Goal: Answer question/provide support: Share knowledge or assist other users

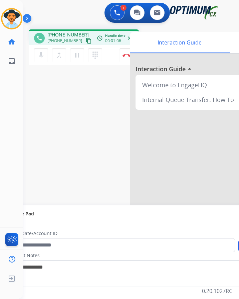
click at [74, 104] on div "phone [PHONE_NUMBER] [PHONE_NUMBER] content_copy access_time Call metrics Queue…" at bounding box center [123, 163] width 200 height 279
click at [61, 31] on span "[PHONE_NUMBER]" at bounding box center [67, 34] width 41 height 7
copy span "12408509522"
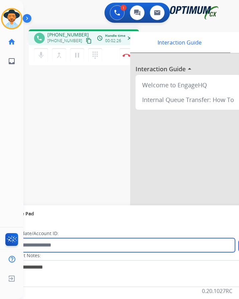
click at [89, 242] on input "text" at bounding box center [122, 245] width 227 height 14
paste input "**********"
type input "**********"
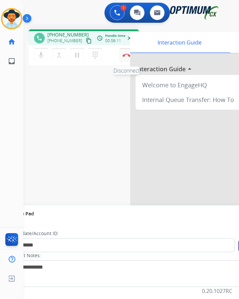
click at [127, 57] on button "Disconnect" at bounding box center [127, 55] width 14 height 14
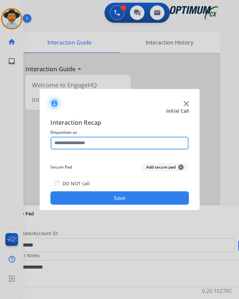
click at [80, 146] on input "text" at bounding box center [119, 142] width 139 height 13
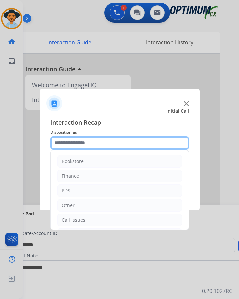
scroll to position [45, 0]
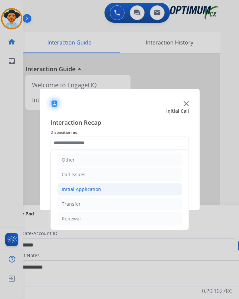
click at [100, 190] on li "Initial Application" at bounding box center [119, 189] width 125 height 13
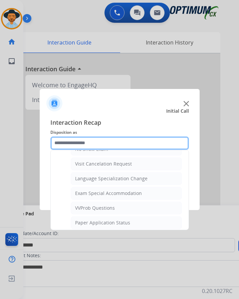
scroll to position [380, 0]
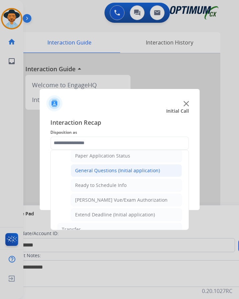
click at [131, 173] on div "General Questions (Initial application)" at bounding box center [117, 170] width 85 height 7
type input "**********"
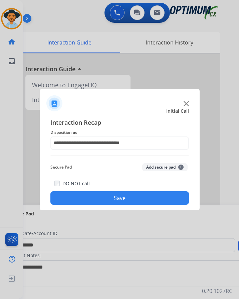
click at [89, 194] on button "Save" at bounding box center [119, 197] width 139 height 13
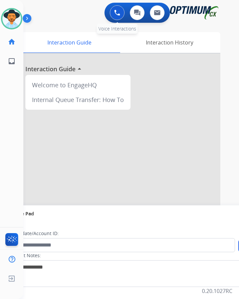
click at [121, 17] on button at bounding box center [117, 12] width 15 height 15
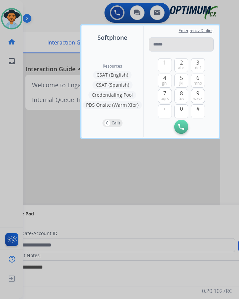
click at [171, 46] on input "tel" at bounding box center [181, 44] width 65 height 14
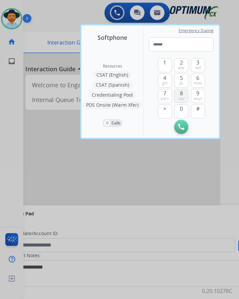
type input "**********"
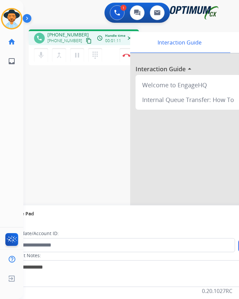
click at [61, 31] on span "+14055143974" at bounding box center [67, 34] width 41 height 7
copy span "14055143974"
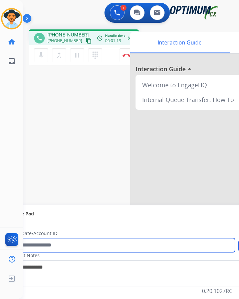
click at [64, 244] on input "text" at bounding box center [122, 245] width 227 height 14
paste input "**********"
type input "**********"
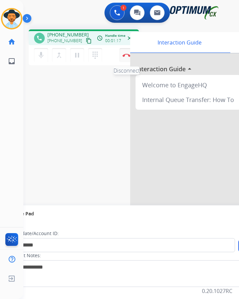
click at [122, 54] on button "Disconnect" at bounding box center [127, 55] width 14 height 14
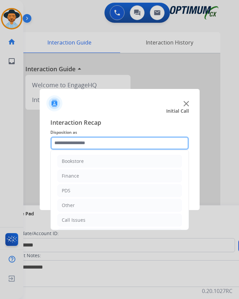
click at [106, 144] on input "text" at bounding box center [119, 142] width 139 height 13
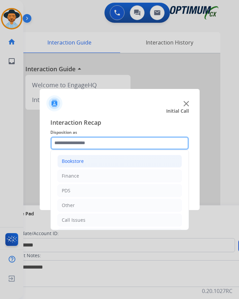
scroll to position [45, 0]
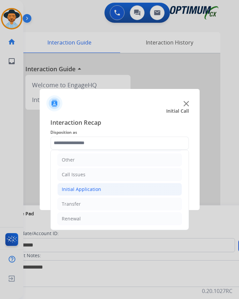
click at [98, 188] on div "Initial Application" at bounding box center [81, 189] width 39 height 7
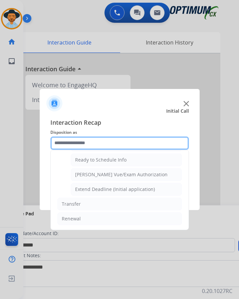
scroll to position [338, 0]
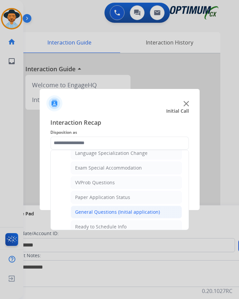
click at [98, 210] on div "General Questions (Initial application)" at bounding box center [117, 212] width 85 height 7
type input "**********"
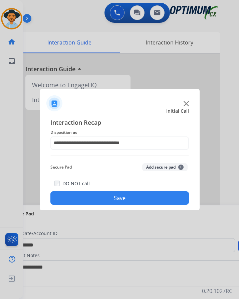
click at [107, 199] on button "Save" at bounding box center [119, 197] width 139 height 13
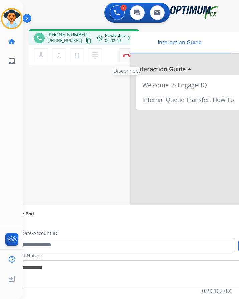
click at [126, 57] on button "Disconnect" at bounding box center [127, 55] width 14 height 14
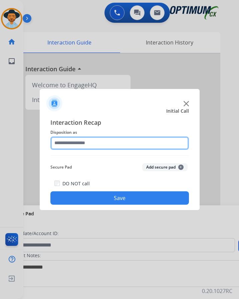
click at [121, 142] on input "text" at bounding box center [119, 142] width 139 height 13
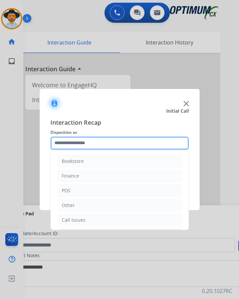
scroll to position [45, 0]
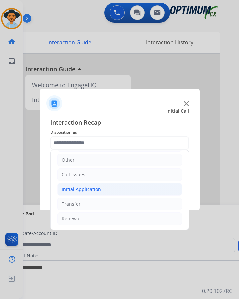
click at [107, 188] on li "Initial Application" at bounding box center [119, 189] width 125 height 13
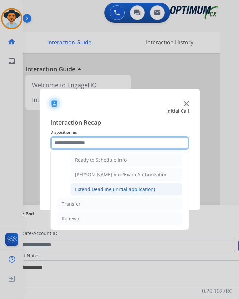
scroll to position [372, 0]
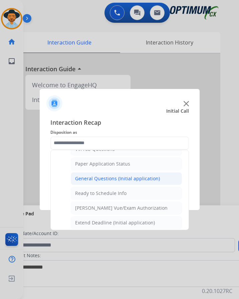
click at [125, 179] on div "General Questions (Initial application)" at bounding box center [117, 178] width 85 height 7
type input "**********"
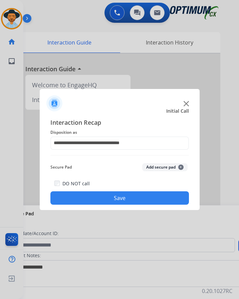
click at [109, 198] on button "Save" at bounding box center [119, 197] width 139 height 13
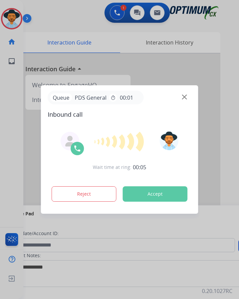
click at [56, 21] on div at bounding box center [119, 149] width 239 height 299
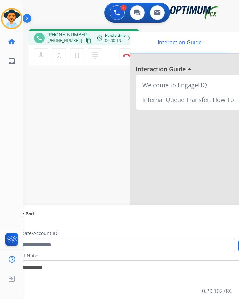
click at [70, 34] on span "+17319886667" at bounding box center [67, 34] width 41 height 7
copy span "17319886667"
click at [65, 35] on span "+17319886667" at bounding box center [67, 34] width 41 height 7
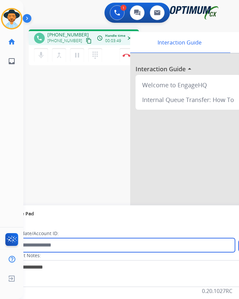
click at [70, 246] on input "text" at bounding box center [122, 245] width 227 height 14
paste input "**********"
type input "**********"
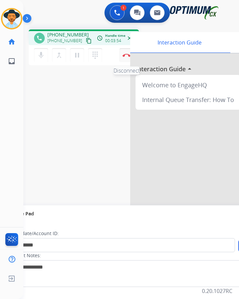
click at [127, 56] on img at bounding box center [127, 54] width 8 height 3
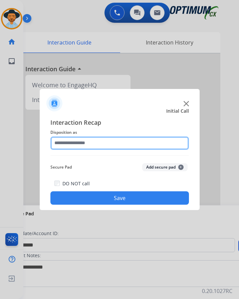
click at [133, 141] on input "text" at bounding box center [119, 142] width 139 height 13
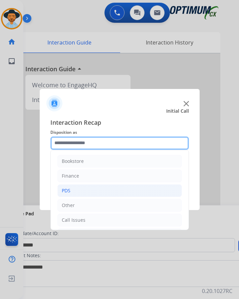
scroll to position [45, 0]
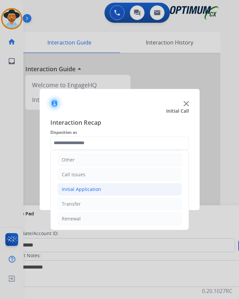
click at [111, 187] on li "Initial Application" at bounding box center [119, 189] width 125 height 13
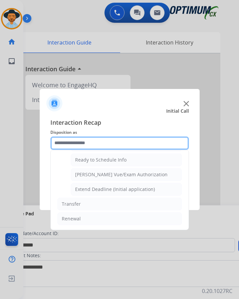
scroll to position [372, 0]
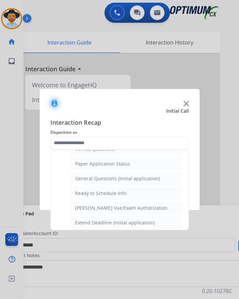
click at [124, 178] on div "General Questions (Initial application)" at bounding box center [117, 178] width 85 height 7
type input "**********"
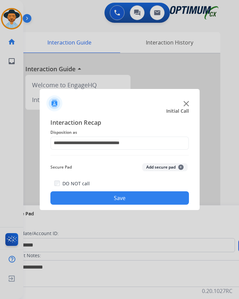
click at [109, 198] on button "Save" at bounding box center [119, 197] width 139 height 13
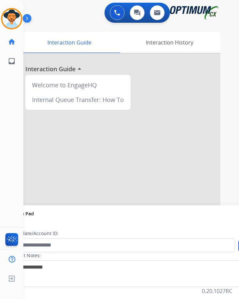
click at [6, 96] on div "Luis AfterCallWork Edit Avatar Agent: Luis Routing Profile: OCX Training home H…" at bounding box center [11, 149] width 23 height 299
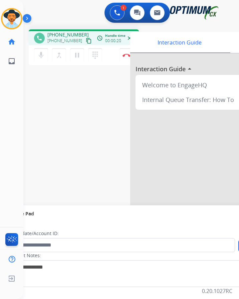
click at [75, 79] on div "phone +12024259234 +12024259234 content_copy access_time Call metrics Queue 00:…" at bounding box center [123, 163] width 200 height 279
click at [64, 33] on span "+12024259234" at bounding box center [67, 34] width 41 height 7
copy span "12024259234"
click at [65, 75] on div "phone +12024259234 +12024259234 content_copy access_time Call metrics Queue 00:…" at bounding box center [123, 163] width 200 height 279
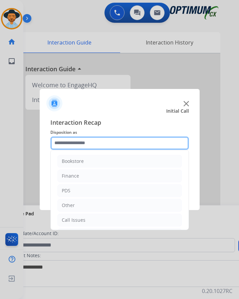
click at [85, 141] on input "text" at bounding box center [119, 142] width 139 height 13
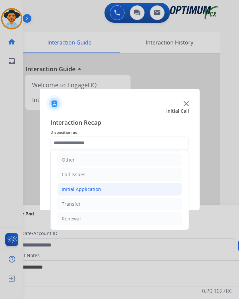
click at [90, 186] on div "Initial Application" at bounding box center [81, 189] width 39 height 7
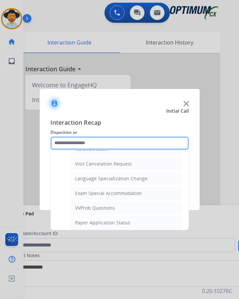
scroll to position [346, 0]
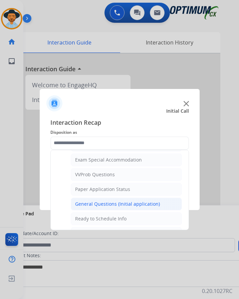
click at [117, 200] on div "General Questions (Initial application)" at bounding box center [117, 203] width 85 height 7
type input "**********"
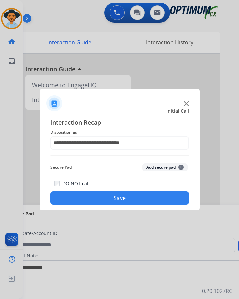
click at [115, 191] on button "Save" at bounding box center [119, 197] width 139 height 13
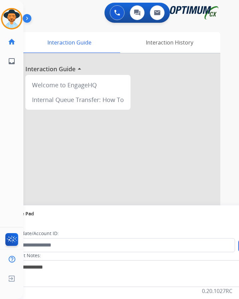
click at [143, 161] on div at bounding box center [120, 177] width 200 height 249
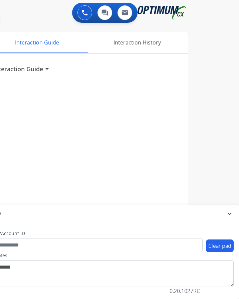
scroll to position [5, 0]
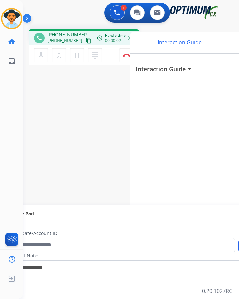
click at [97, 70] on div "phone +15616444689 +15616444689 content_copy access_time Call metrics Queue 00:…" at bounding box center [123, 163] width 200 height 279
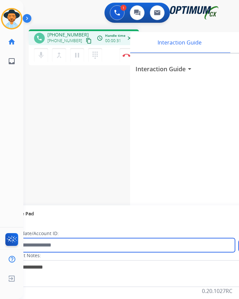
click at [173, 243] on input "text" at bounding box center [122, 245] width 227 height 14
type input "**********"
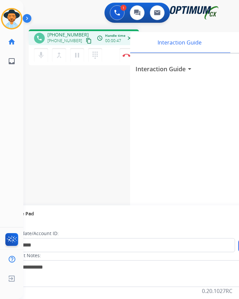
click at [73, 31] on span "+15616444689" at bounding box center [67, 34] width 41 height 7
copy span "15616444689"
click at [43, 9] on div "1 Voice Interactions 0 Chat Interactions 0 Email Interactions" at bounding box center [126, 13] width 194 height 21
click at [126, 52] on button "Disconnect" at bounding box center [127, 55] width 14 height 14
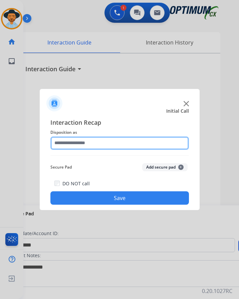
click at [89, 139] on input "text" at bounding box center [119, 142] width 139 height 13
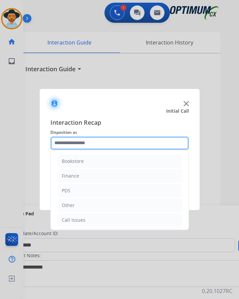
scroll to position [45, 0]
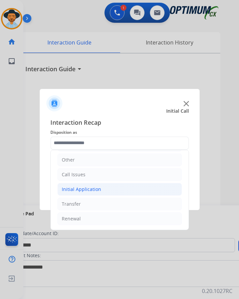
click at [103, 187] on li "Initial Application" at bounding box center [119, 189] width 125 height 13
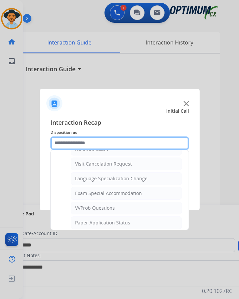
scroll to position [346, 0]
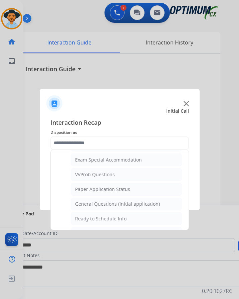
click at [120, 200] on div "General Questions (Initial application)" at bounding box center [117, 203] width 85 height 7
type input "**********"
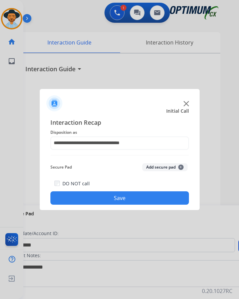
click at [124, 191] on button "Save" at bounding box center [119, 197] width 139 height 13
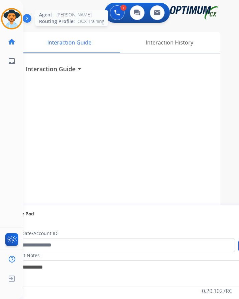
click at [2, 13] on img at bounding box center [11, 18] width 19 height 19
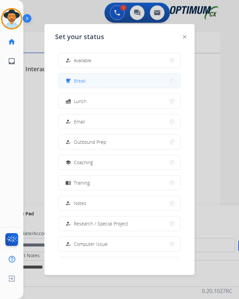
click at [85, 77] on span "Break" at bounding box center [80, 80] width 12 height 7
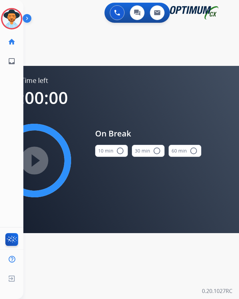
click at [119, 147] on mat-icon "radio_button_unchecked" at bounding box center [120, 151] width 8 height 8
click at [38, 158] on mat-icon "play_circle_filled" at bounding box center [34, 160] width 8 height 8
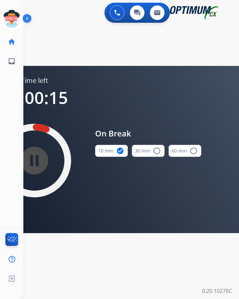
click at [81, 38] on div "swap_horiz Break voice bridge close_fullscreen Connect 3-Way Call merge_type Se…" at bounding box center [123, 40] width 200 height 32
click at [14, 15] on icon at bounding box center [12, 19] width 22 height 22
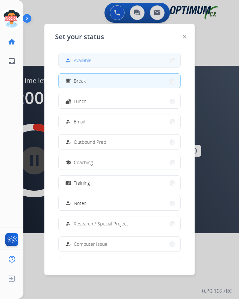
click at [110, 58] on button "how_to_reg Available" at bounding box center [120, 60] width 122 height 14
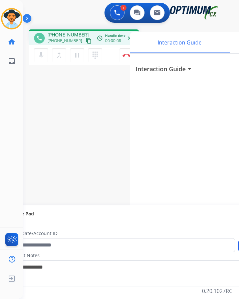
click at [88, 72] on div "phone +16102026355 +16102026355 content_copy access_time Call metrics Queue 00:…" at bounding box center [123, 163] width 200 height 279
click at [41, 51] on mat-icon "mic" at bounding box center [41, 55] width 8 height 8
click at [41, 51] on mat-icon "mic_off" at bounding box center [41, 55] width 8 height 8
click at [72, 29] on div "phone +16102026355 +16102026355 content_copy access_time Call metrics Queue 00:…" at bounding box center [84, 37] width 110 height 16
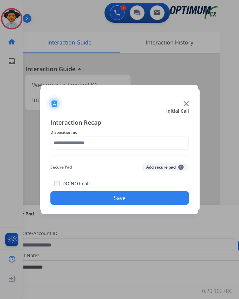
click at [126, 49] on div at bounding box center [119, 149] width 239 height 299
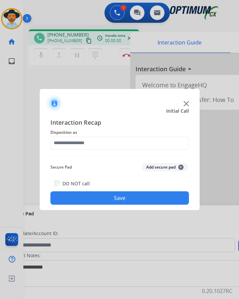
click at [37, 57] on div at bounding box center [119, 149] width 239 height 299
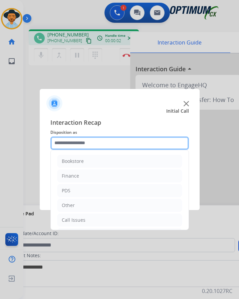
click at [113, 144] on input "text" at bounding box center [119, 142] width 139 height 13
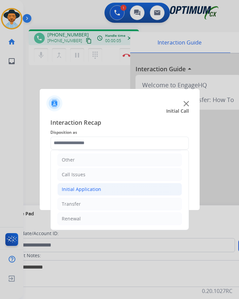
click at [107, 189] on li "Initial Application" at bounding box center [119, 189] width 125 height 13
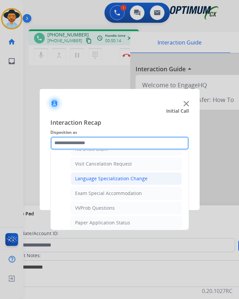
scroll to position [380, 0]
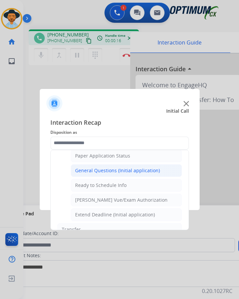
click at [121, 170] on div "General Questions (Initial application)" at bounding box center [117, 170] width 85 height 7
type input "**********"
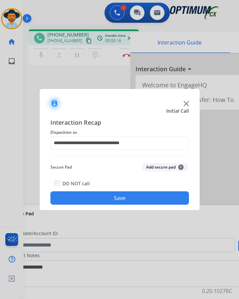
click at [101, 198] on button "Save" at bounding box center [119, 197] width 139 height 13
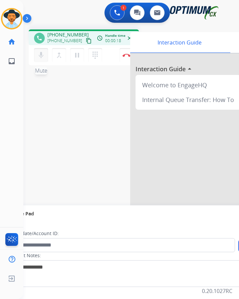
click at [41, 56] on mat-icon "mic" at bounding box center [41, 55] width 8 height 8
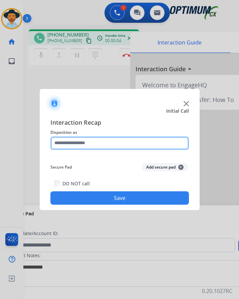
click at [100, 143] on input "text" at bounding box center [119, 142] width 139 height 13
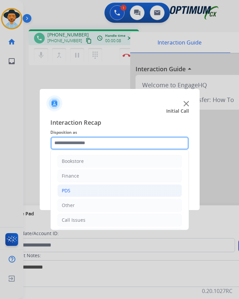
scroll to position [45, 0]
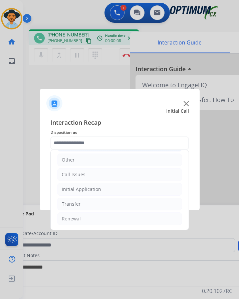
click at [105, 188] on li "Initial Application" at bounding box center [119, 189] width 125 height 13
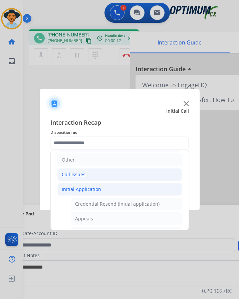
click at [96, 176] on li "Call Issues" at bounding box center [119, 174] width 125 height 13
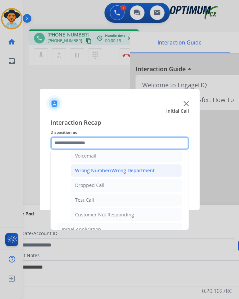
scroll to position [112, 0]
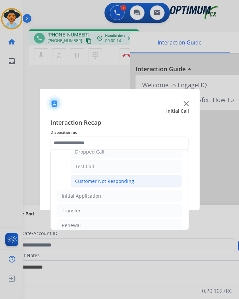
click at [109, 180] on div "Customer Not Responding" at bounding box center [104, 181] width 59 height 7
type input "**********"
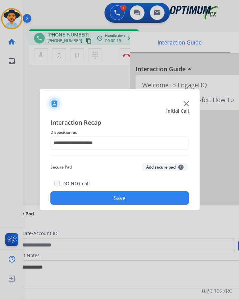
click at [97, 192] on button "Save" at bounding box center [119, 197] width 139 height 13
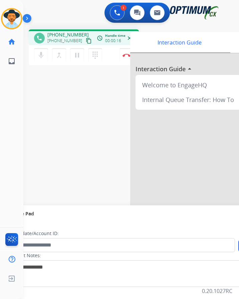
click at [61, 34] on span "+17252216874" at bounding box center [67, 34] width 41 height 7
copy span "17252216874"
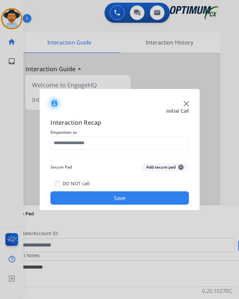
click at [104, 131] on span "Disposition as" at bounding box center [119, 132] width 139 height 8
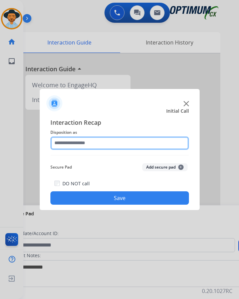
click at [92, 140] on input "text" at bounding box center [119, 142] width 139 height 13
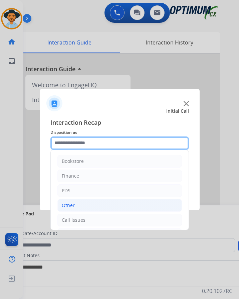
scroll to position [45, 0]
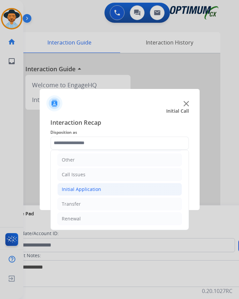
click at [99, 189] on div "Initial Application" at bounding box center [81, 189] width 39 height 7
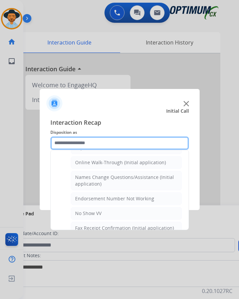
scroll to position [79, 0]
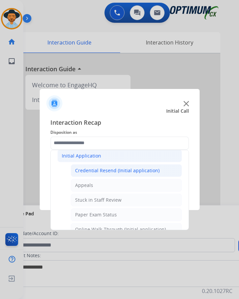
click at [131, 170] on div "Credential Resend (Initial application)" at bounding box center [117, 170] width 85 height 7
type input "**********"
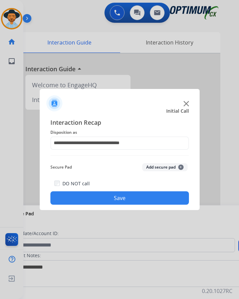
click at [104, 197] on button "Save" at bounding box center [119, 197] width 139 height 13
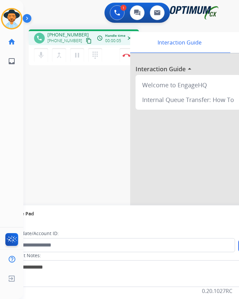
click at [62, 15] on div "1 Voice Interactions 0 Chat Interactions 0 Email Interactions" at bounding box center [126, 13] width 194 height 21
click at [62, 33] on span "+14076907900" at bounding box center [67, 34] width 41 height 7
copy span "+14076907900"
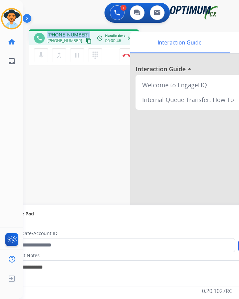
click at [74, 35] on span "+14076907900" at bounding box center [67, 34] width 41 height 7
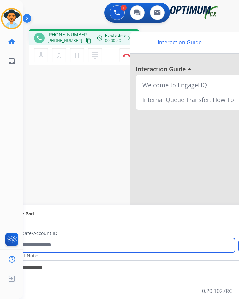
click at [112, 245] on input "text" at bounding box center [122, 245] width 227 height 14
paste input "**********"
type input "**********"
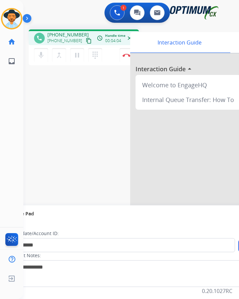
click at [91, 142] on div "**********" at bounding box center [123, 163] width 200 height 279
click at [126, 53] on img at bounding box center [127, 54] width 8 height 3
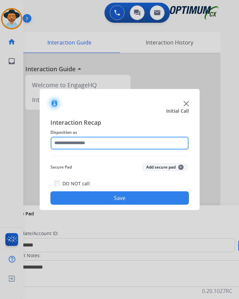
click at [88, 142] on input "text" at bounding box center [119, 142] width 139 height 13
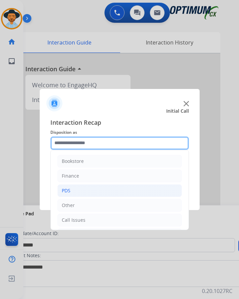
scroll to position [45, 0]
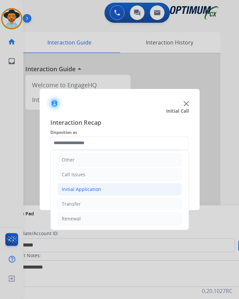
click at [104, 189] on li "Initial Application" at bounding box center [119, 189] width 125 height 13
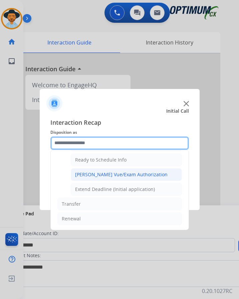
scroll to position [338, 0]
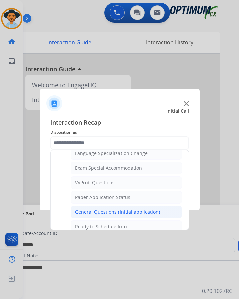
click at [106, 215] on div "General Questions (Initial application)" at bounding box center [117, 212] width 85 height 7
type input "**********"
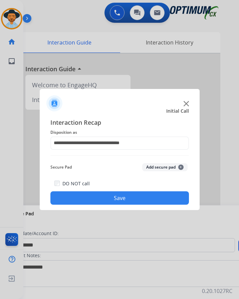
click at [108, 199] on button "Save" at bounding box center [119, 197] width 139 height 13
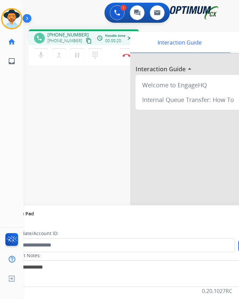
click at [40, 16] on div "1 Voice Interactions 0 Chat Interactions 0 Email Interactions" at bounding box center [126, 13] width 194 height 21
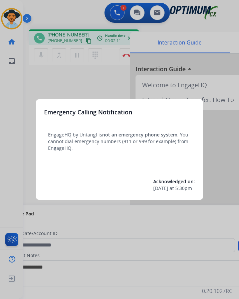
click at [47, 86] on div at bounding box center [119, 149] width 239 height 299
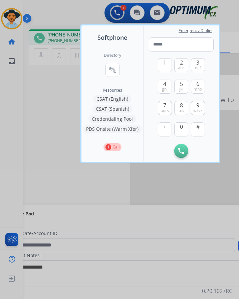
click at [46, 91] on div at bounding box center [119, 149] width 239 height 299
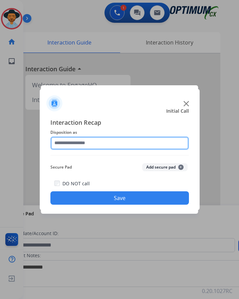
click at [99, 139] on input "text" at bounding box center [119, 142] width 139 height 13
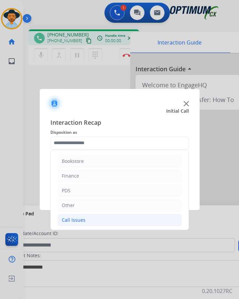
click at [84, 221] on div "Call Issues" at bounding box center [74, 220] width 24 height 7
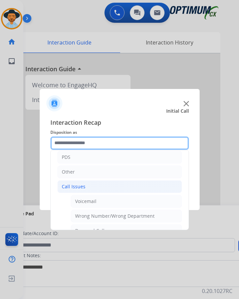
scroll to position [100, 0]
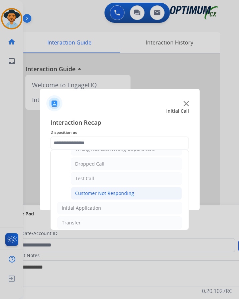
click at [103, 191] on div "Customer Not Responding" at bounding box center [104, 193] width 59 height 7
type input "**********"
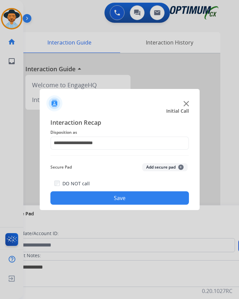
click at [139, 198] on button "Save" at bounding box center [119, 197] width 139 height 13
click at [120, 193] on button "Save" at bounding box center [119, 197] width 139 height 13
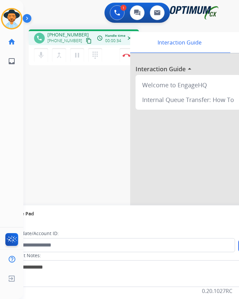
click at [94, 75] on div "phone [PHONE_NUMBER] [PHONE_NUMBER] content_copy access_time Call metrics Queue…" at bounding box center [123, 163] width 200 height 279
click at [63, 36] on span "[PHONE_NUMBER]" at bounding box center [67, 34] width 41 height 7
copy span "13019965994"
click at [13, 159] on div "[PERSON_NAME] Edit Avatar Agent: [PERSON_NAME] Profile: OCX Training home Home …" at bounding box center [11, 149] width 23 height 299
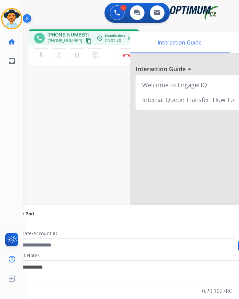
click at [76, 34] on span "[PHONE_NUMBER]" at bounding box center [67, 34] width 41 height 7
copy span "13019965994"
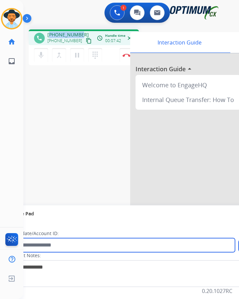
click at [57, 249] on input "text" at bounding box center [122, 245] width 227 height 14
paste input "**********"
type input "**********"
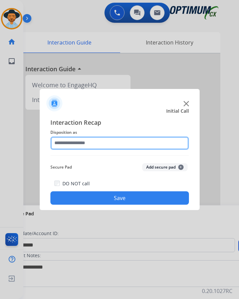
click at [127, 144] on input "text" at bounding box center [119, 142] width 139 height 13
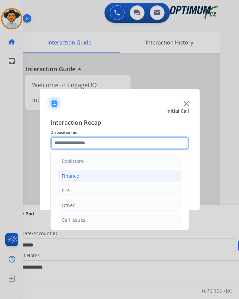
scroll to position [45, 0]
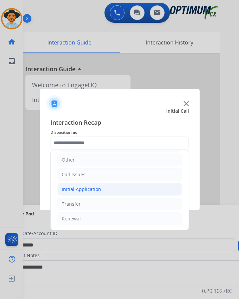
click at [93, 193] on li "Initial Application" at bounding box center [119, 189] width 125 height 13
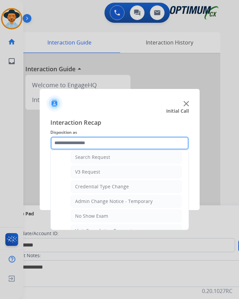
scroll to position [380, 0]
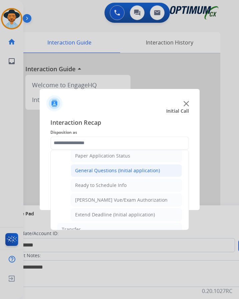
click at [109, 169] on div "General Questions (Initial application)" at bounding box center [117, 170] width 85 height 7
type input "**********"
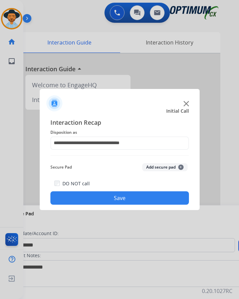
click at [86, 195] on button "Save" at bounding box center [119, 197] width 139 height 13
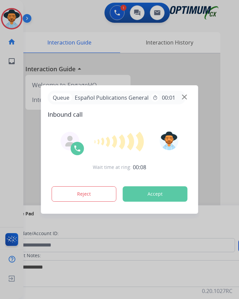
click at [168, 199] on button "Accept" at bounding box center [155, 193] width 65 height 15
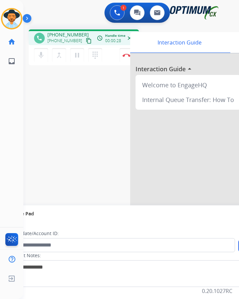
click at [76, 32] on span "[PHONE_NUMBER]" at bounding box center [67, 34] width 41 height 7
copy span "12153037729"
click at [65, 30] on div "phone [PHONE_NUMBER] [PHONE_NUMBER] content_copy access_time Call metrics Queue…" at bounding box center [84, 37] width 110 height 16
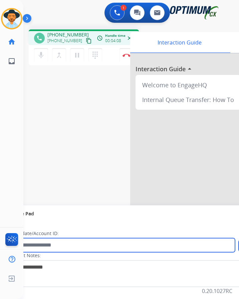
click at [76, 248] on input "text" at bounding box center [122, 245] width 227 height 14
paste input "**********"
type input "**********"
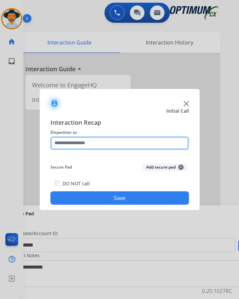
click at [105, 142] on input "text" at bounding box center [119, 142] width 139 height 13
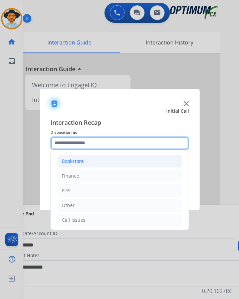
scroll to position [45, 0]
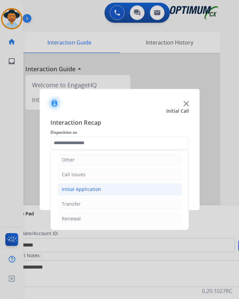
click at [94, 187] on div "Initial Application" at bounding box center [81, 189] width 39 height 7
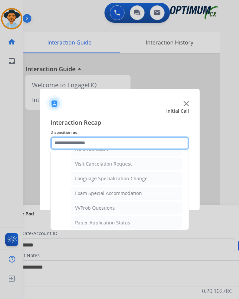
scroll to position [380, 0]
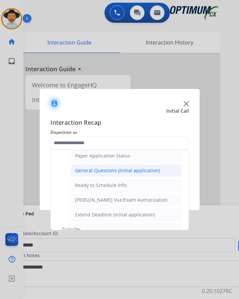
click at [114, 172] on div "General Questions (Initial application)" at bounding box center [117, 170] width 85 height 7
type input "**********"
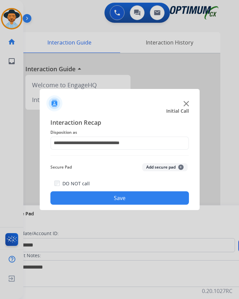
click at [96, 197] on button "Save" at bounding box center [119, 197] width 139 height 13
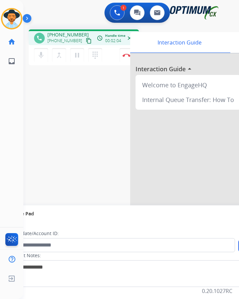
click at [78, 79] on div "phone [PHONE_NUMBER] [PHONE_NUMBER] content_copy access_time Call metrics Queue…" at bounding box center [123, 163] width 200 height 279
click at [39, 54] on mat-icon "mic" at bounding box center [41, 55] width 8 height 8
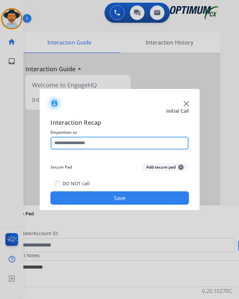
click at [121, 142] on input "text" at bounding box center [119, 142] width 139 height 13
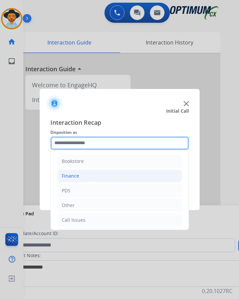
scroll to position [45, 0]
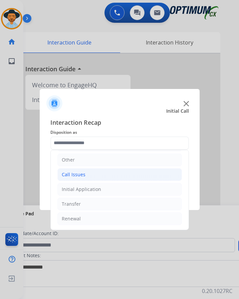
click at [101, 176] on li "Call Issues" at bounding box center [119, 174] width 125 height 13
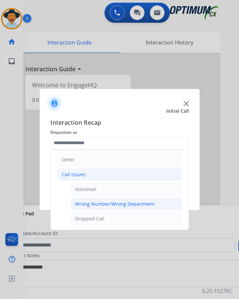
click at [105, 204] on div "Wrong Number/Wrong Department" at bounding box center [115, 203] width 80 height 7
type input "**********"
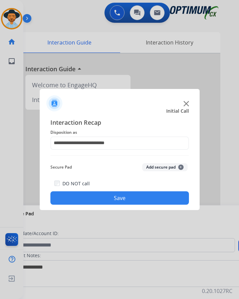
click at [105, 200] on button "Save" at bounding box center [119, 197] width 139 height 13
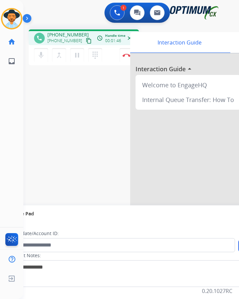
click at [59, 33] on span "[PHONE_NUMBER]" at bounding box center [67, 34] width 41 height 7
copy span "13304333419"
click at [126, 58] on button "Disconnect" at bounding box center [127, 55] width 14 height 14
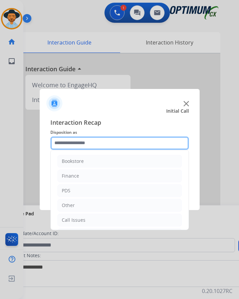
click at [109, 140] on input "text" at bounding box center [119, 142] width 139 height 13
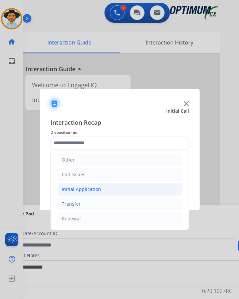
click at [103, 186] on li "Initial Application" at bounding box center [119, 189] width 125 height 13
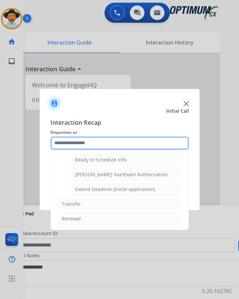
scroll to position [338, 0]
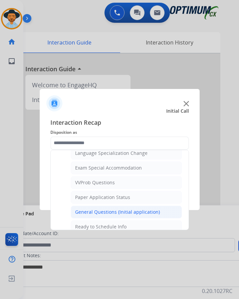
click at [102, 210] on div "General Questions (Initial application)" at bounding box center [117, 212] width 85 height 7
type input "**********"
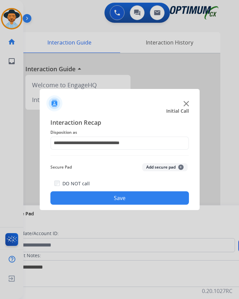
click at [113, 199] on button "Save" at bounding box center [119, 197] width 139 height 13
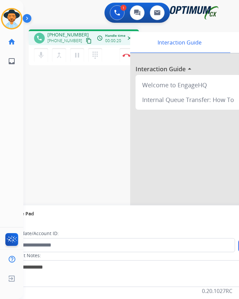
click at [78, 78] on div "phone [PHONE_NUMBER] [PHONE_NUMBER] content_copy access_time Call metrics Queue…" at bounding box center [123, 163] width 200 height 279
click at [68, 33] on span "[PHONE_NUMBER]" at bounding box center [67, 34] width 41 height 7
copy span "18594668645"
click at [125, 55] on img at bounding box center [127, 54] width 8 height 3
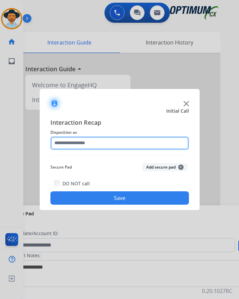
click at [108, 144] on input "text" at bounding box center [119, 142] width 139 height 13
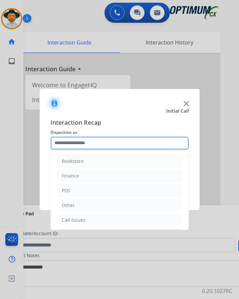
scroll to position [45, 0]
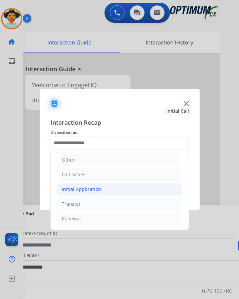
click at [79, 188] on div "Initial Application" at bounding box center [81, 189] width 39 height 7
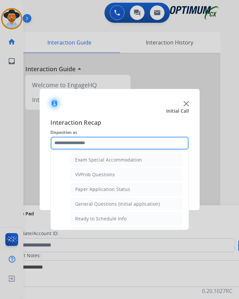
scroll to position [380, 0]
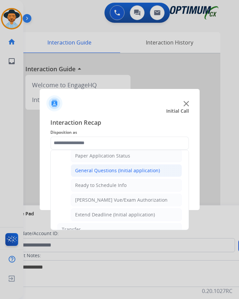
click at [106, 169] on div "General Questions (Initial application)" at bounding box center [117, 170] width 85 height 7
type input "**********"
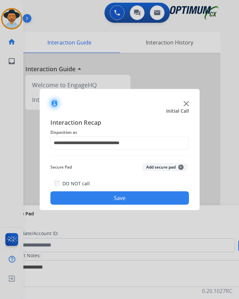
click at [86, 198] on button "Save" at bounding box center [119, 197] width 139 height 13
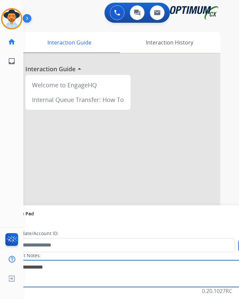
click at [72, 275] on textarea at bounding box center [137, 273] width 258 height 27
paste textarea "**********"
type textarea "**********"
drag, startPoint x: 93, startPoint y: 266, endPoint x: 0, endPoint y: 265, distance: 92.6
click at [0, 265] on div "Outbound call Quit Outbound call Quit Schedule interaction + Add to my list Cus…" at bounding box center [119, 149] width 239 height 299
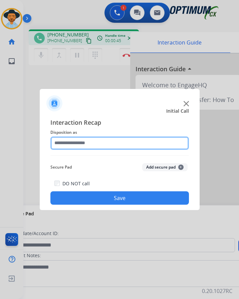
click at [114, 144] on input "text" at bounding box center [119, 142] width 139 height 13
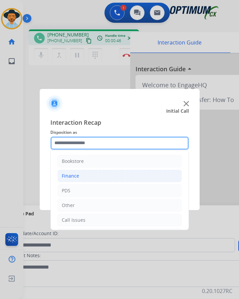
scroll to position [45, 0]
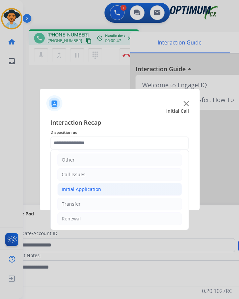
click at [98, 189] on div "Initial Application" at bounding box center [81, 189] width 39 height 7
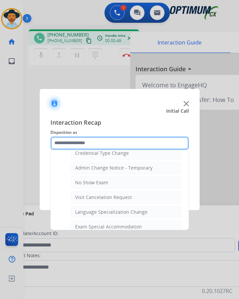
scroll to position [346, 0]
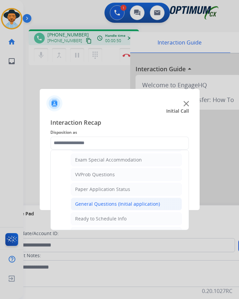
click at [125, 201] on div "General Questions (Initial application)" at bounding box center [117, 203] width 85 height 7
type input "**********"
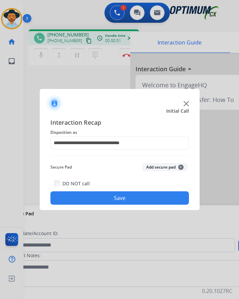
click at [125, 198] on button "Save" at bounding box center [119, 197] width 139 height 13
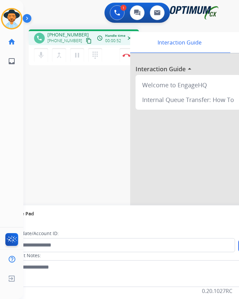
click at [65, 34] on span "[PHONE_NUMBER]" at bounding box center [67, 34] width 41 height 7
copy span "19375031508"
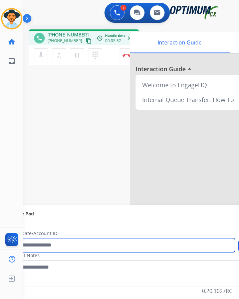
click at [77, 242] on input "text" at bounding box center [122, 245] width 227 height 14
paste input "**********"
type input "**********"
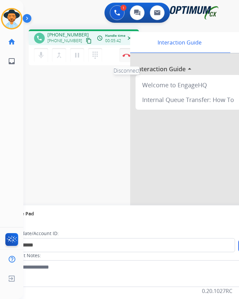
click at [127, 55] on img at bounding box center [127, 54] width 8 height 3
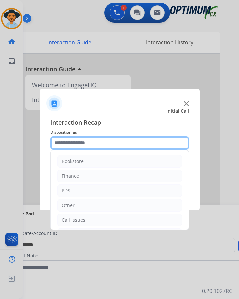
click at [112, 143] on input "text" at bounding box center [119, 142] width 139 height 13
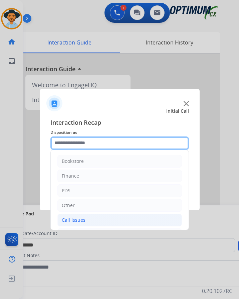
scroll to position [45, 0]
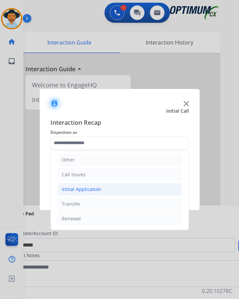
click at [103, 188] on li "Initial Application" at bounding box center [119, 189] width 125 height 13
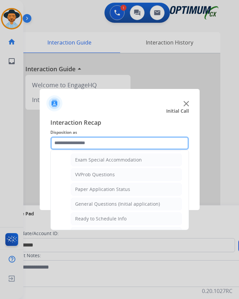
scroll to position [380, 0]
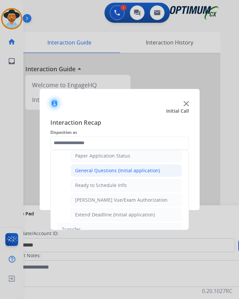
click at [133, 169] on div "General Questions (Initial application)" at bounding box center [117, 170] width 85 height 7
type input "**********"
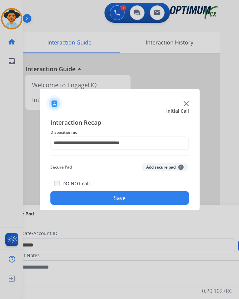
click at [109, 195] on button "Save" at bounding box center [119, 197] width 139 height 13
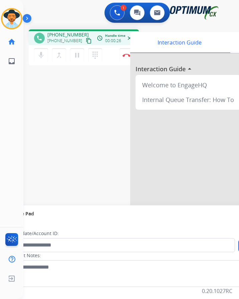
click at [70, 32] on span "[PHONE_NUMBER]" at bounding box center [67, 34] width 41 height 7
copy span "14436858458"
click at [106, 141] on div "phone [PHONE_NUMBER] [PHONE_NUMBER] content_copy access_time Call metrics Queue…" at bounding box center [123, 163] width 200 height 279
click at [65, 31] on span "[PHONE_NUMBER]" at bounding box center [67, 34] width 41 height 7
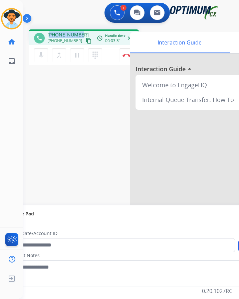
click at [65, 31] on span "[PHONE_NUMBER]" at bounding box center [67, 34] width 41 height 7
copy span "14436858458"
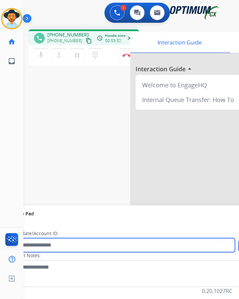
click at [64, 250] on input "text" at bounding box center [122, 245] width 227 height 14
paste input "**********"
type input "**********"
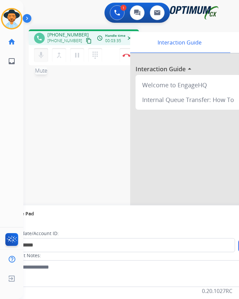
click at [39, 56] on mat-icon "mic" at bounding box center [41, 55] width 8 height 8
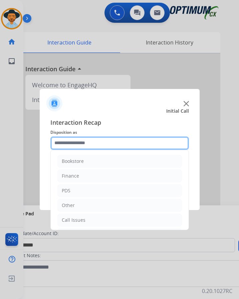
click at [92, 142] on input "text" at bounding box center [119, 142] width 139 height 13
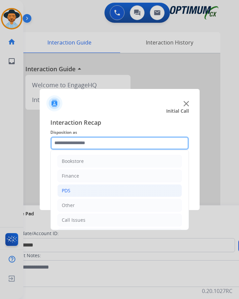
scroll to position [45, 0]
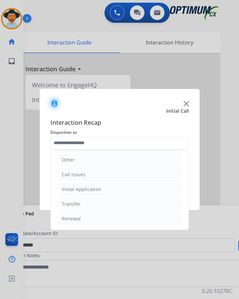
click at [99, 188] on div "Initial Application" at bounding box center [81, 189] width 39 height 7
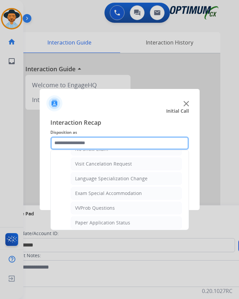
scroll to position [346, 0]
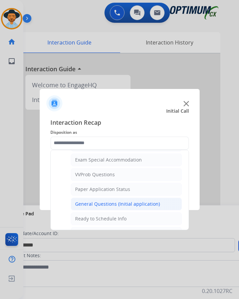
click at [110, 203] on div "General Questions (Initial application)" at bounding box center [117, 203] width 85 height 7
type input "**********"
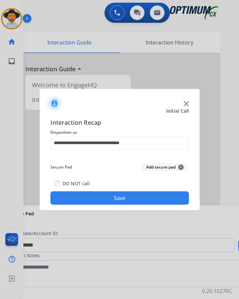
click at [116, 190] on div "DO NOT call Save" at bounding box center [119, 191] width 139 height 25
click at [111, 193] on button "Save" at bounding box center [119, 197] width 139 height 13
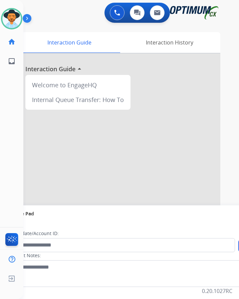
click at [72, 24] on div "0 Voice Interactions 0 Chat Interactions 0 Email Interactions" at bounding box center [126, 13] width 194 height 21
click at [22, 20] on div "[PERSON_NAME] Available Edit Avatar Agent: [PERSON_NAME] Profile: OCX Training" at bounding box center [11, 18] width 23 height 21
click at [12, 22] on img at bounding box center [11, 18] width 19 height 19
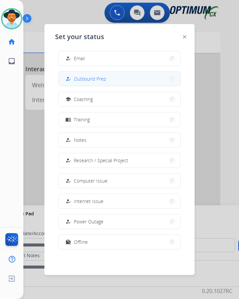
scroll to position [0, 0]
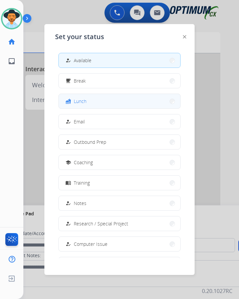
click at [87, 99] on button "fastfood Lunch" at bounding box center [120, 101] width 122 height 14
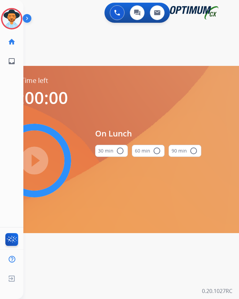
click at [116, 150] on mat-icon "radio_button_unchecked" at bounding box center [120, 151] width 8 height 8
click at [38, 161] on mat-icon "play_circle_filled" at bounding box center [34, 160] width 8 height 8
